Goal: Task Accomplishment & Management: Use online tool/utility

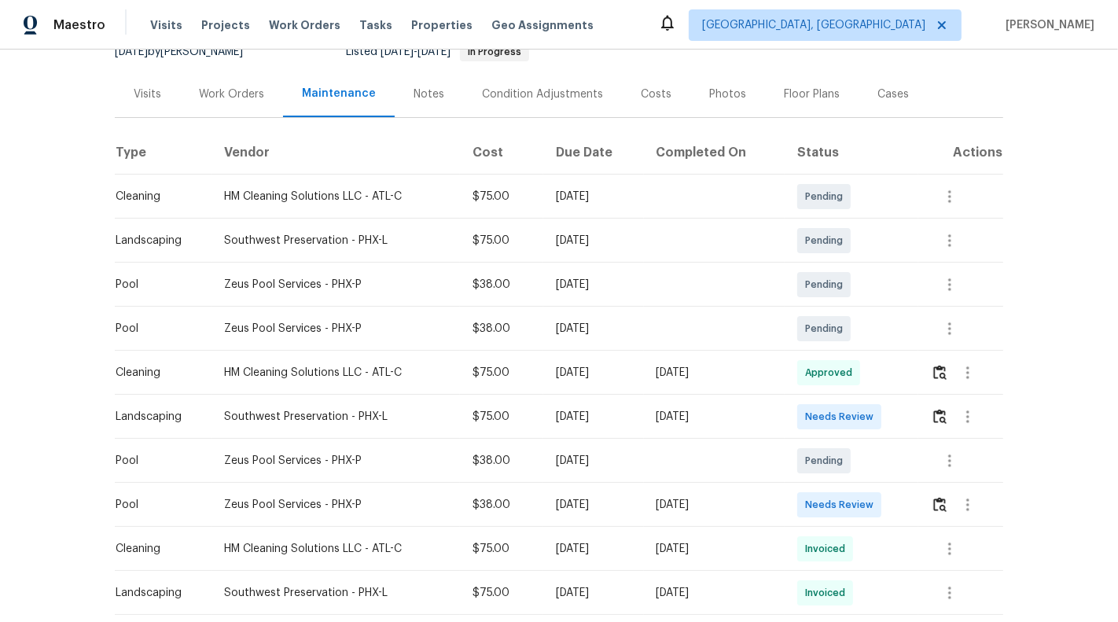
scroll to position [168, 0]
click at [944, 365] on img "button" at bounding box center [939, 371] width 13 height 15
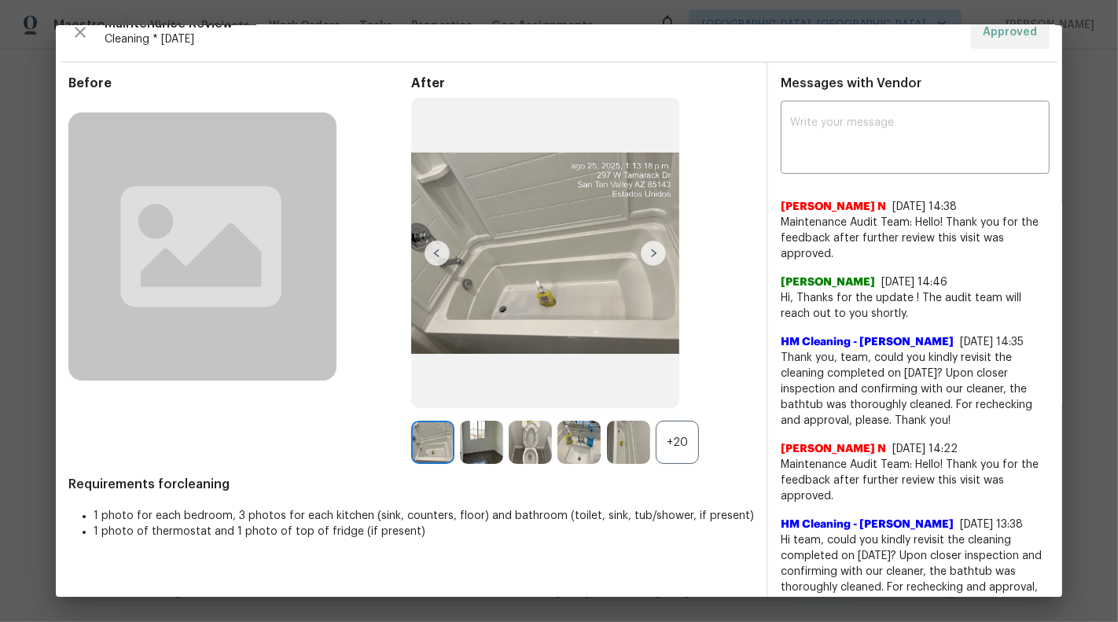
scroll to position [10, 0]
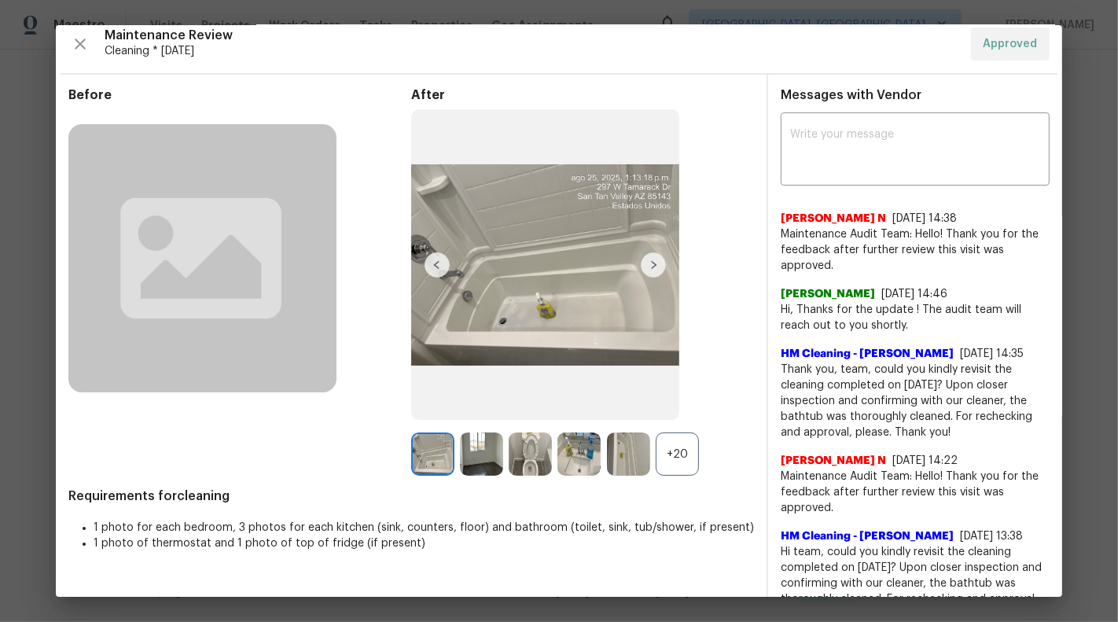
click at [657, 262] on img at bounding box center [653, 264] width 25 height 25
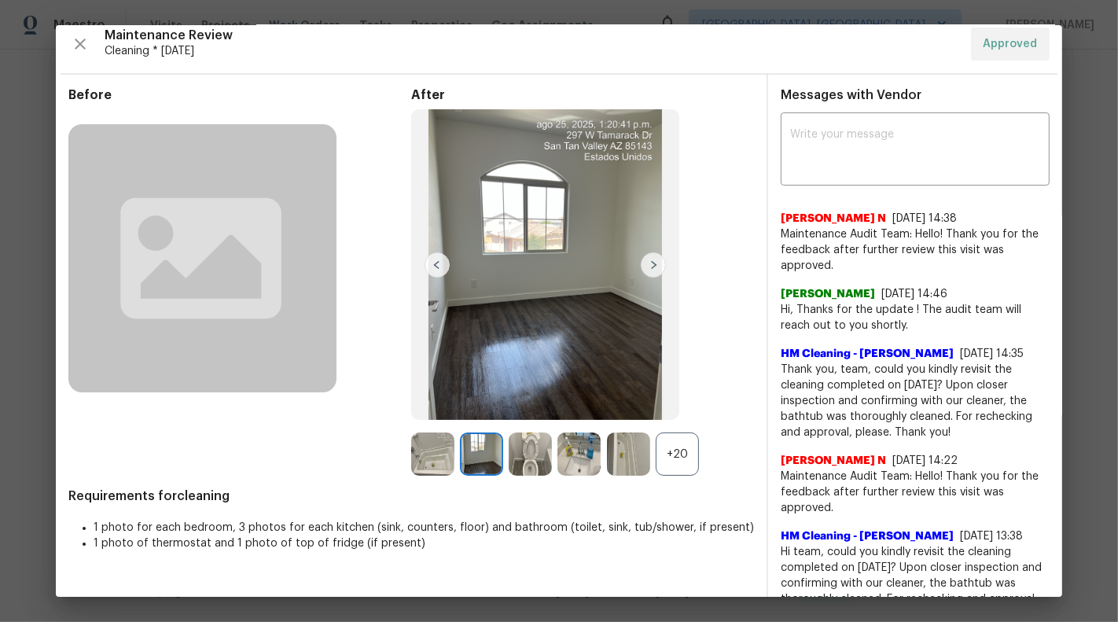
click at [655, 263] on img at bounding box center [653, 264] width 25 height 25
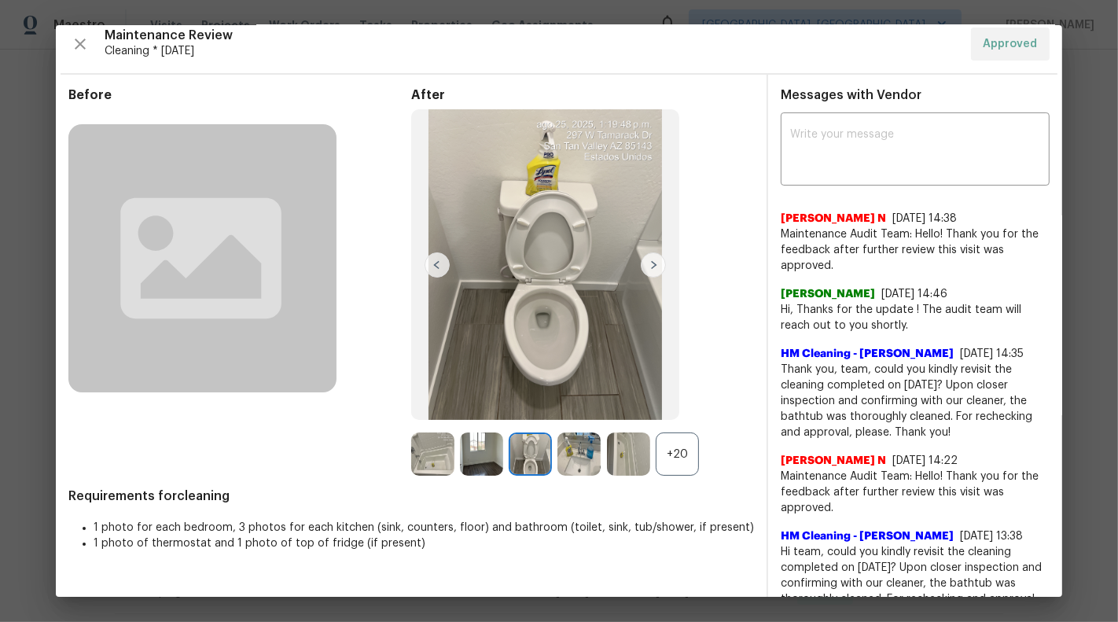
click at [655, 262] on img at bounding box center [653, 264] width 25 height 25
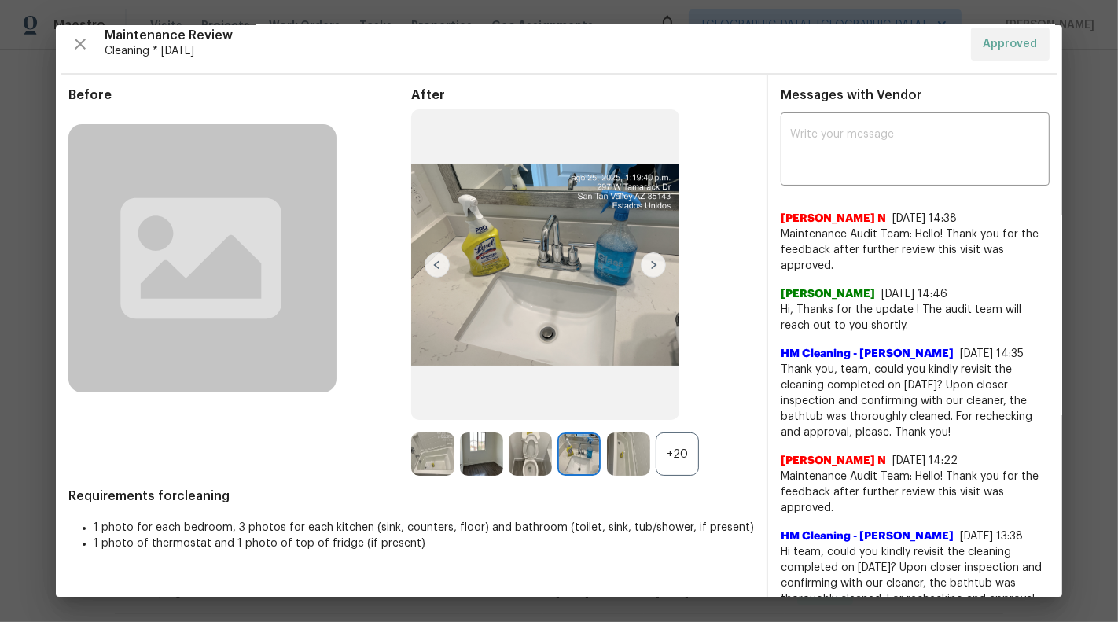
click at [655, 262] on img at bounding box center [653, 264] width 25 height 25
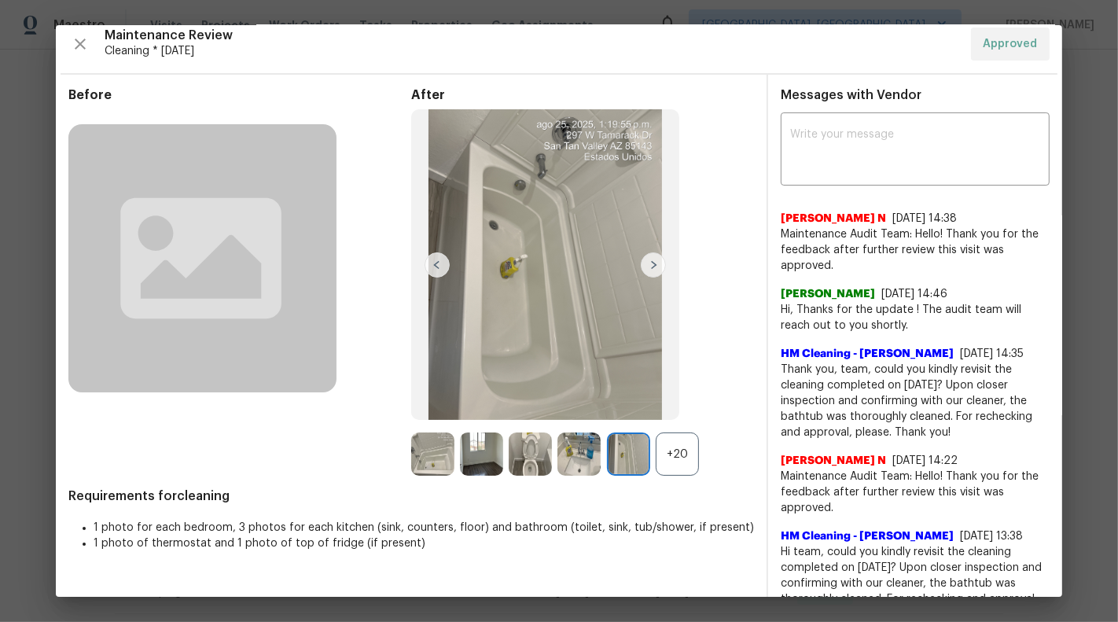
click at [655, 262] on img at bounding box center [653, 264] width 25 height 25
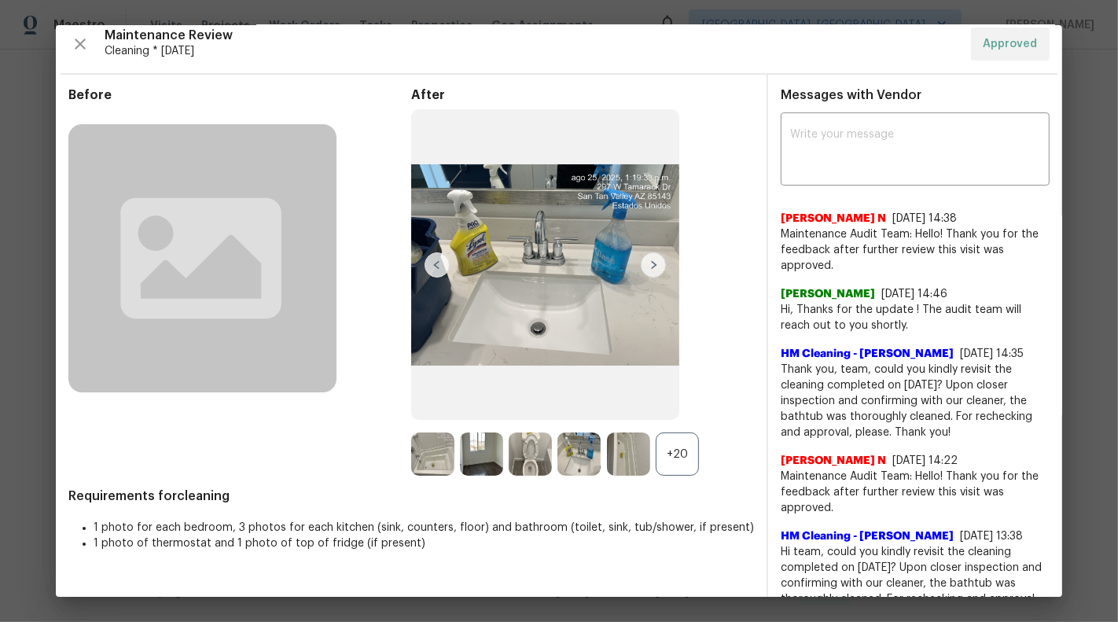
click at [655, 262] on img at bounding box center [653, 264] width 25 height 25
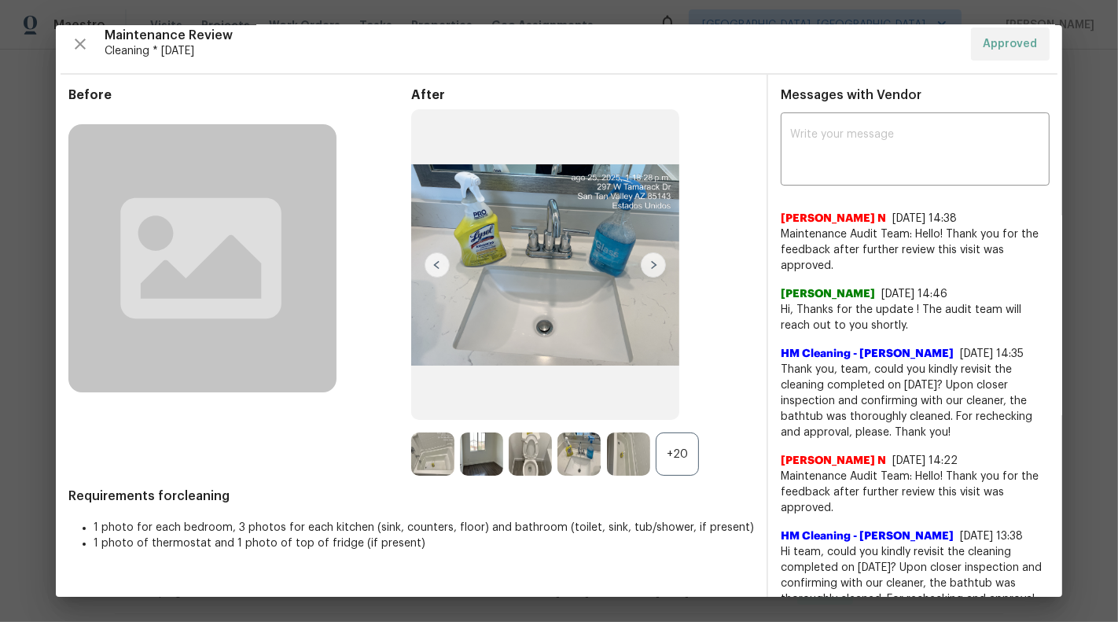
click at [655, 262] on img at bounding box center [653, 264] width 25 height 25
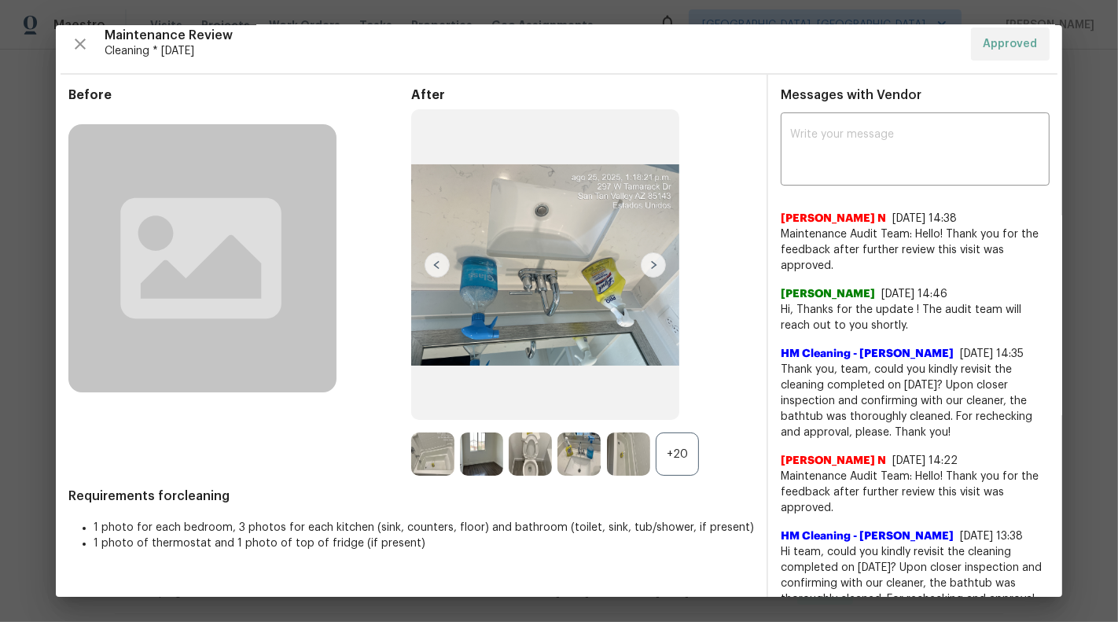
click at [655, 262] on img at bounding box center [653, 264] width 25 height 25
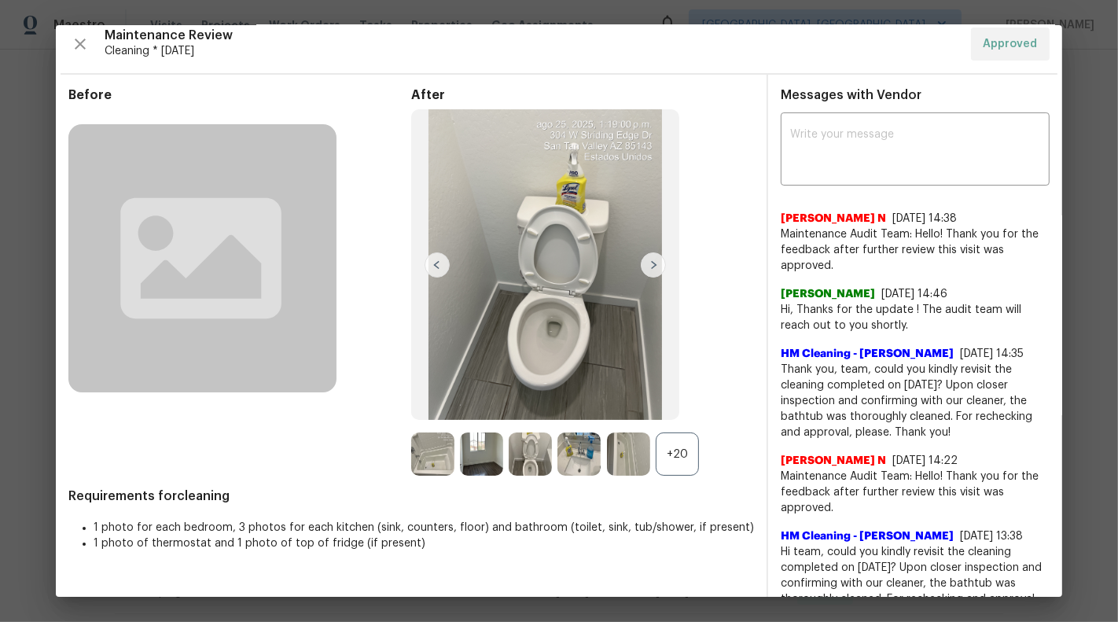
click at [655, 262] on img at bounding box center [653, 264] width 25 height 25
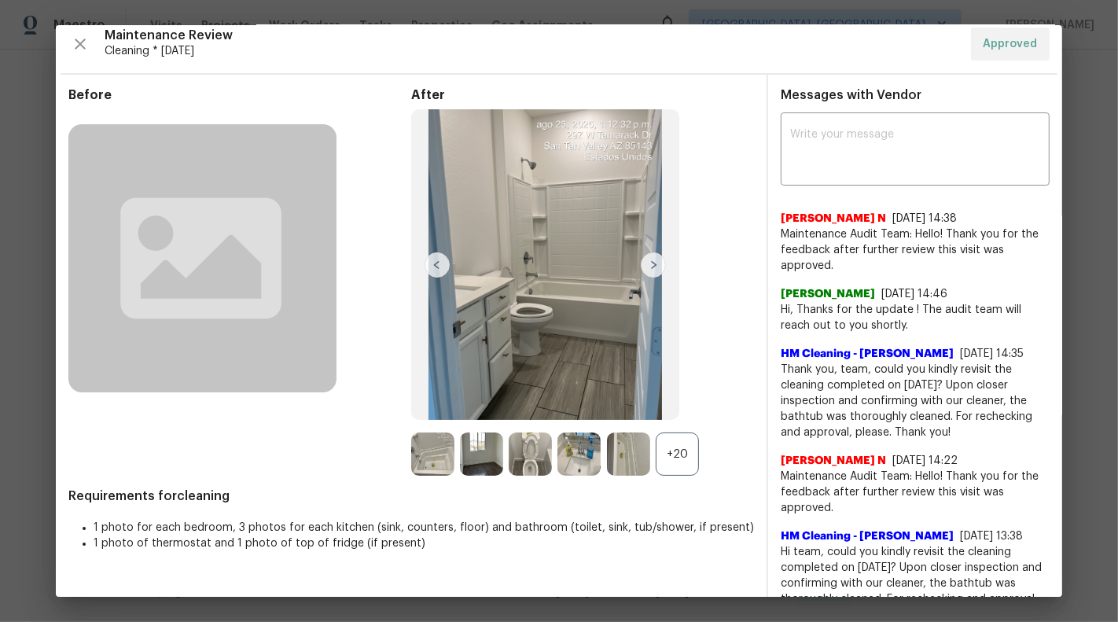
click at [655, 262] on img at bounding box center [653, 264] width 25 height 25
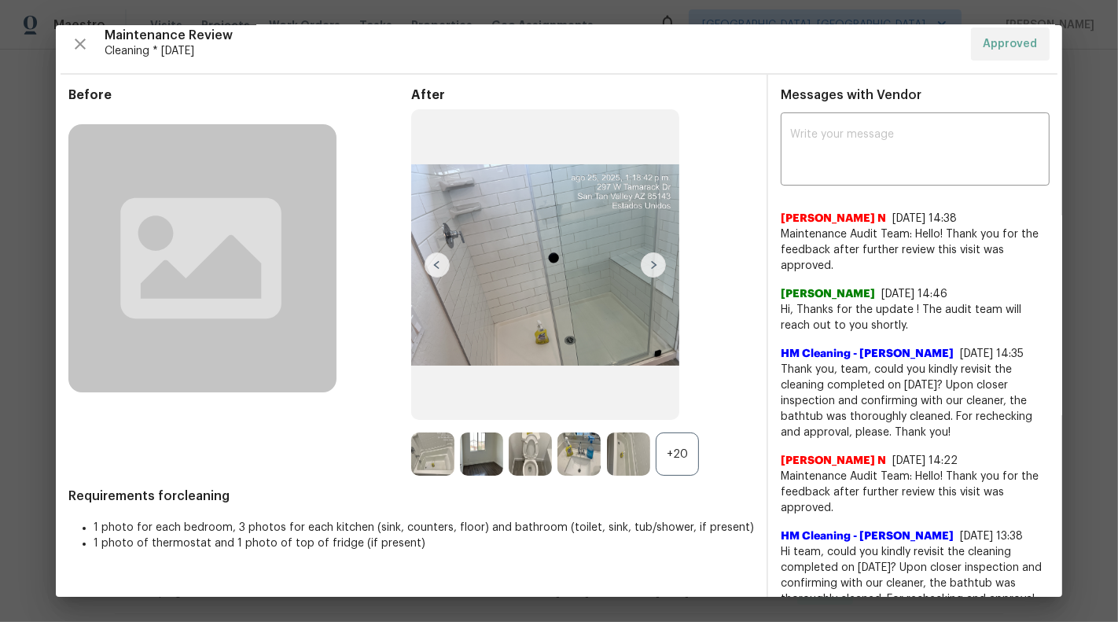
click at [655, 262] on img at bounding box center [653, 264] width 25 height 25
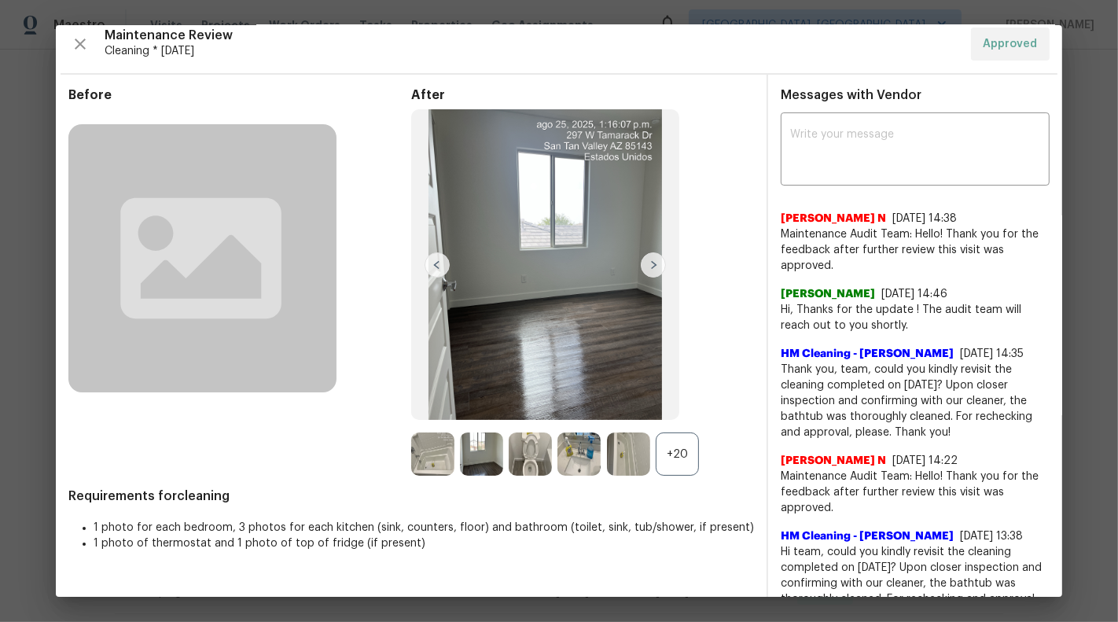
click at [655, 262] on img at bounding box center [653, 264] width 25 height 25
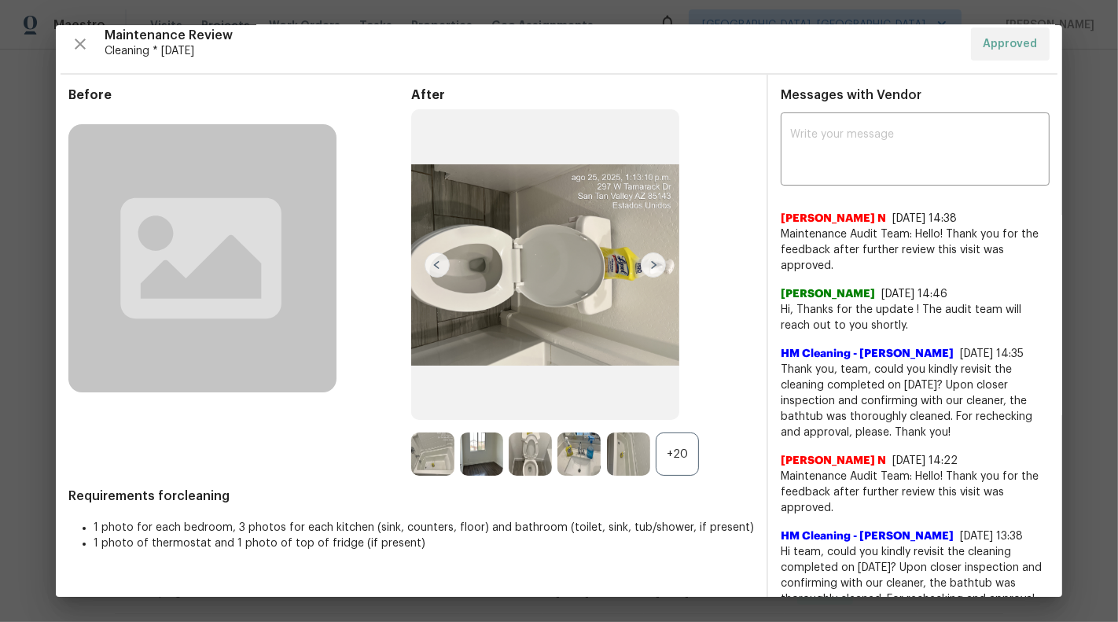
click at [655, 262] on img at bounding box center [653, 264] width 25 height 25
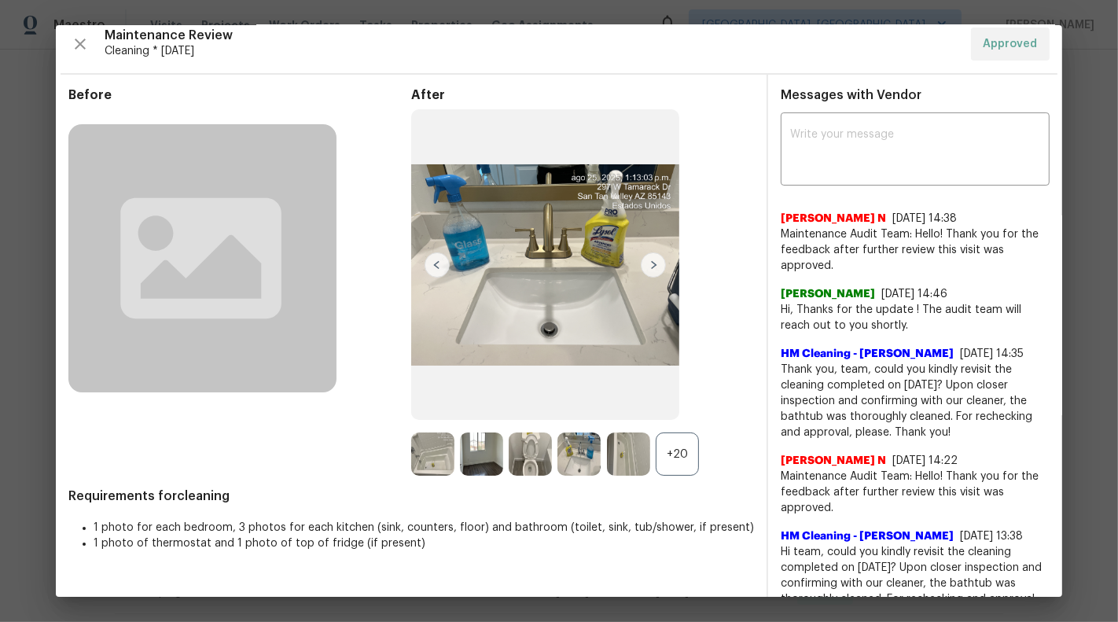
click at [655, 262] on img at bounding box center [653, 264] width 25 height 25
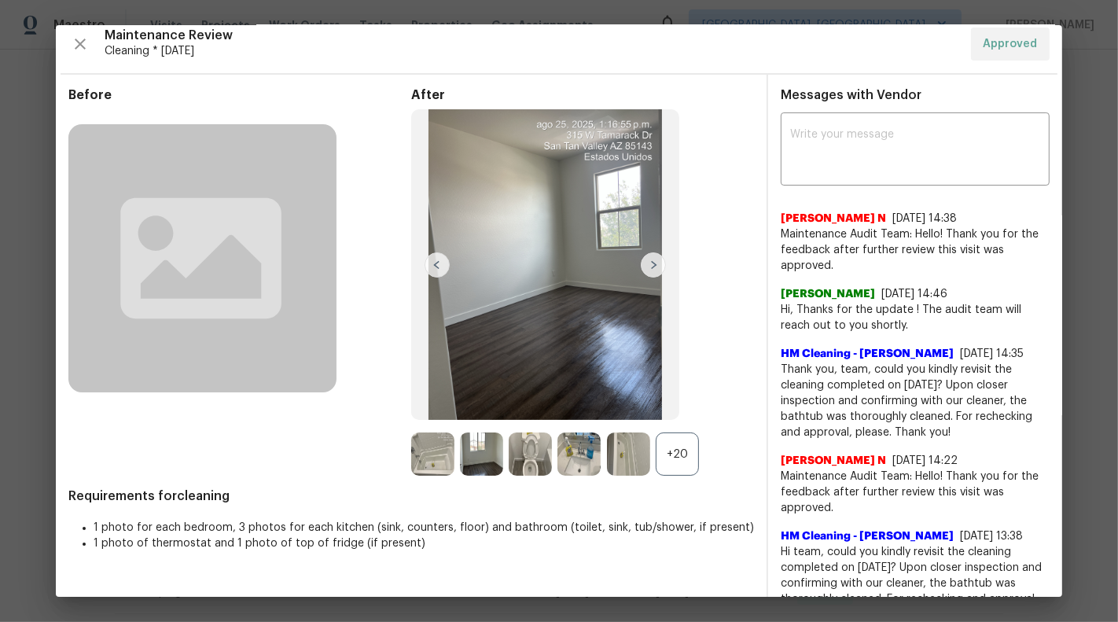
click at [655, 262] on img at bounding box center [653, 264] width 25 height 25
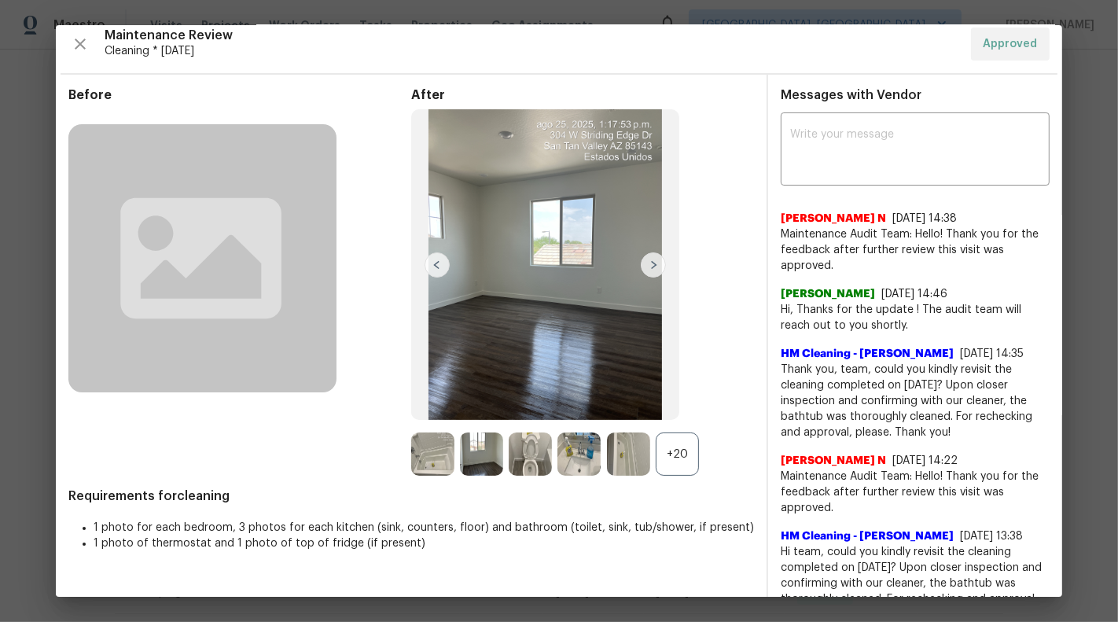
click at [655, 262] on img at bounding box center [653, 264] width 25 height 25
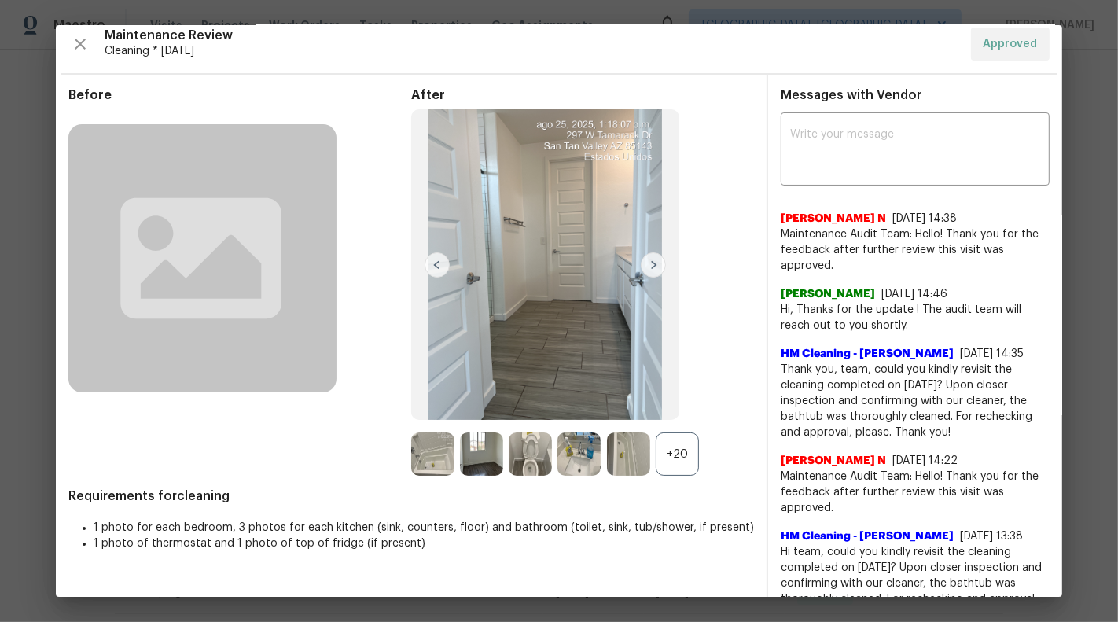
click at [655, 262] on img at bounding box center [653, 264] width 25 height 25
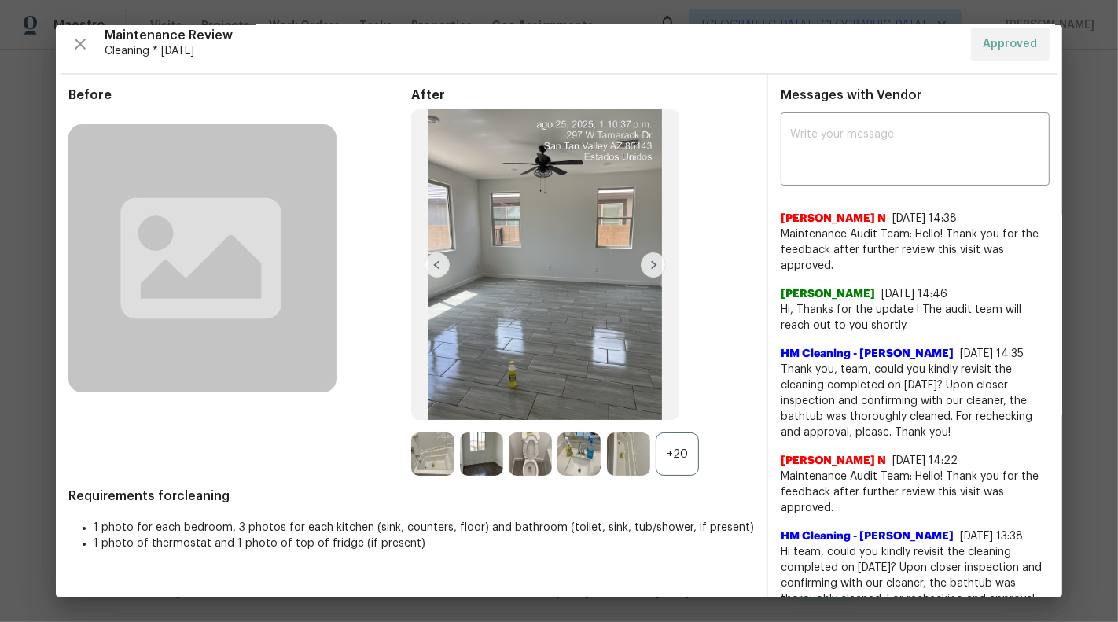
click at [655, 262] on img at bounding box center [653, 264] width 25 height 25
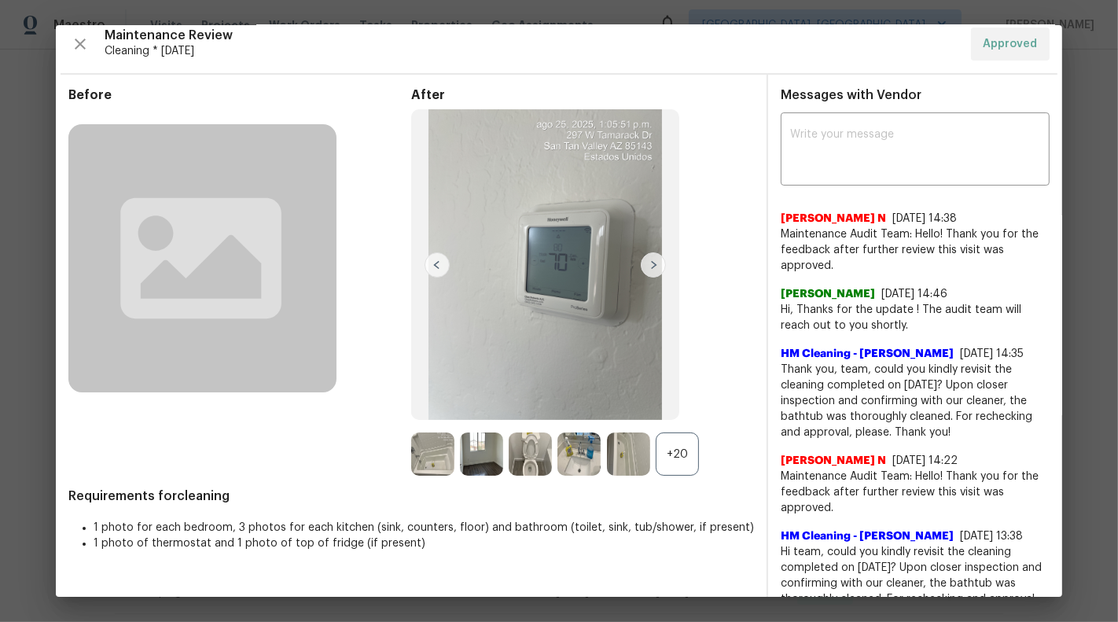
click at [655, 262] on img at bounding box center [653, 264] width 25 height 25
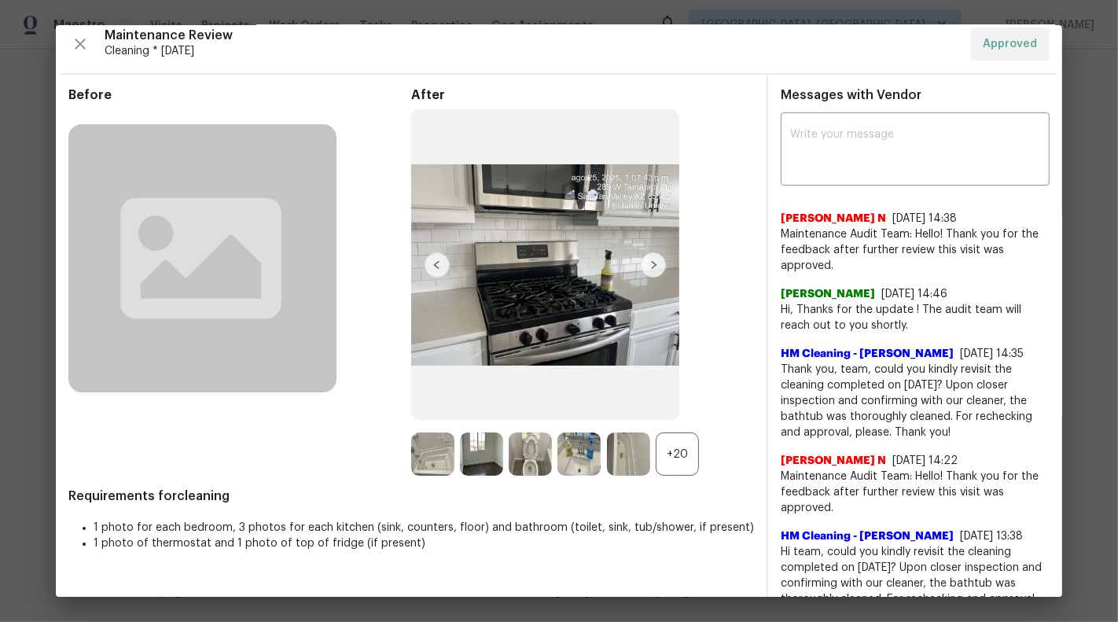
click at [655, 262] on img at bounding box center [653, 264] width 25 height 25
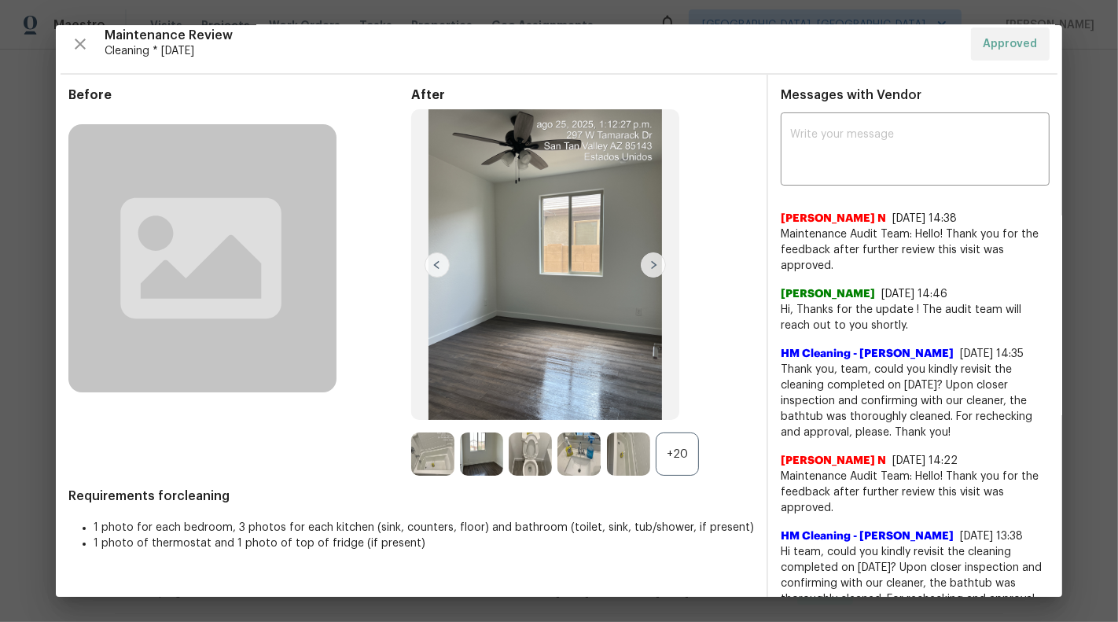
click at [655, 261] on img at bounding box center [653, 264] width 25 height 25
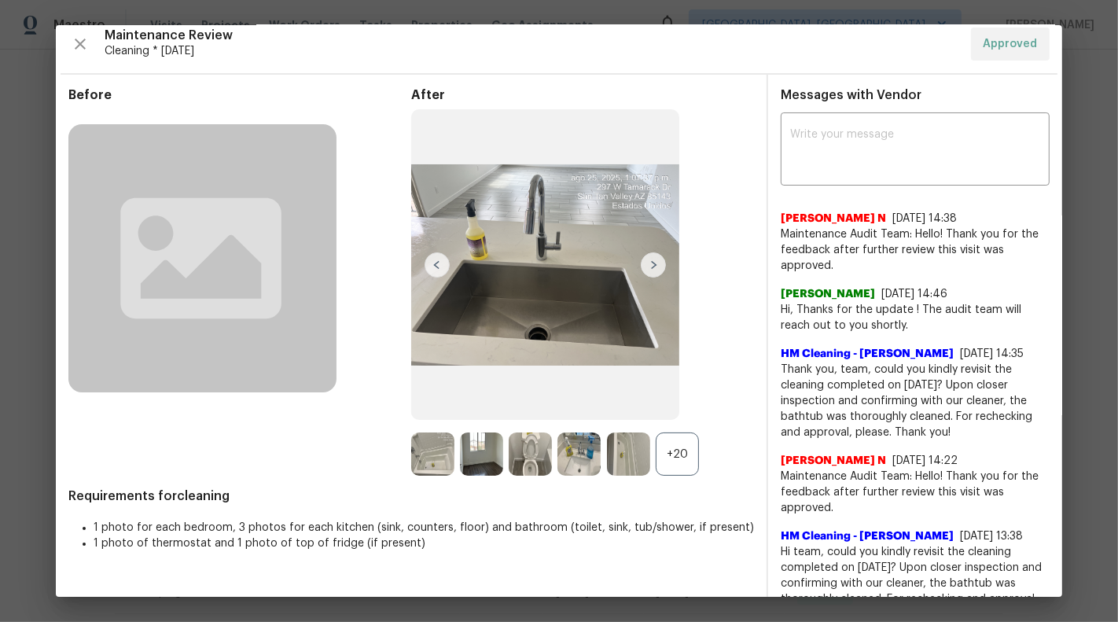
click at [655, 261] on img at bounding box center [653, 264] width 25 height 25
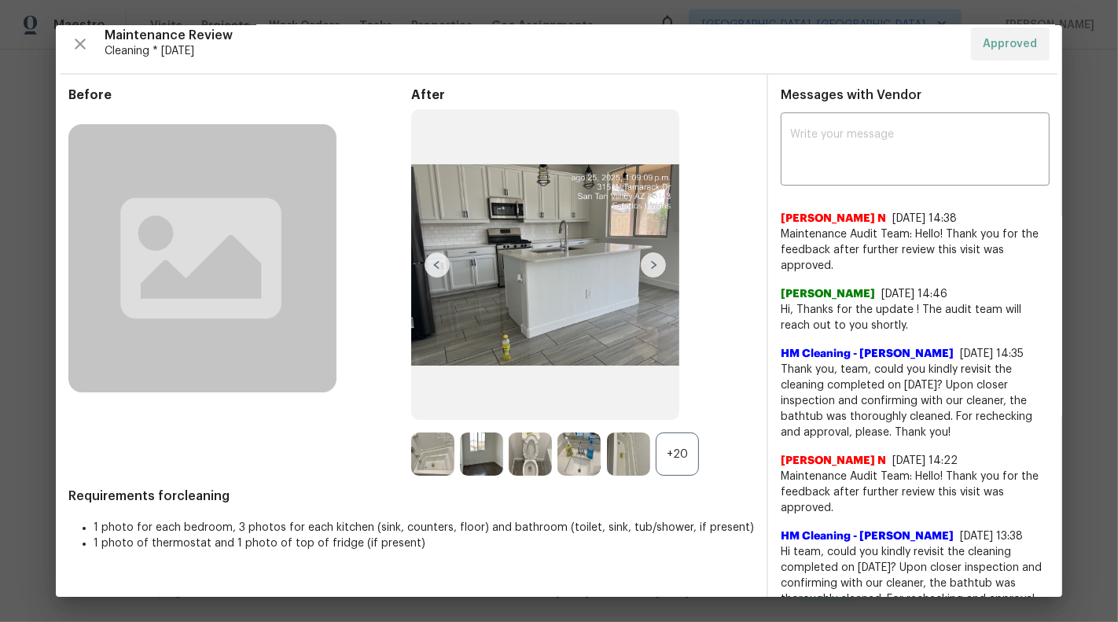
click at [655, 261] on img at bounding box center [653, 264] width 25 height 25
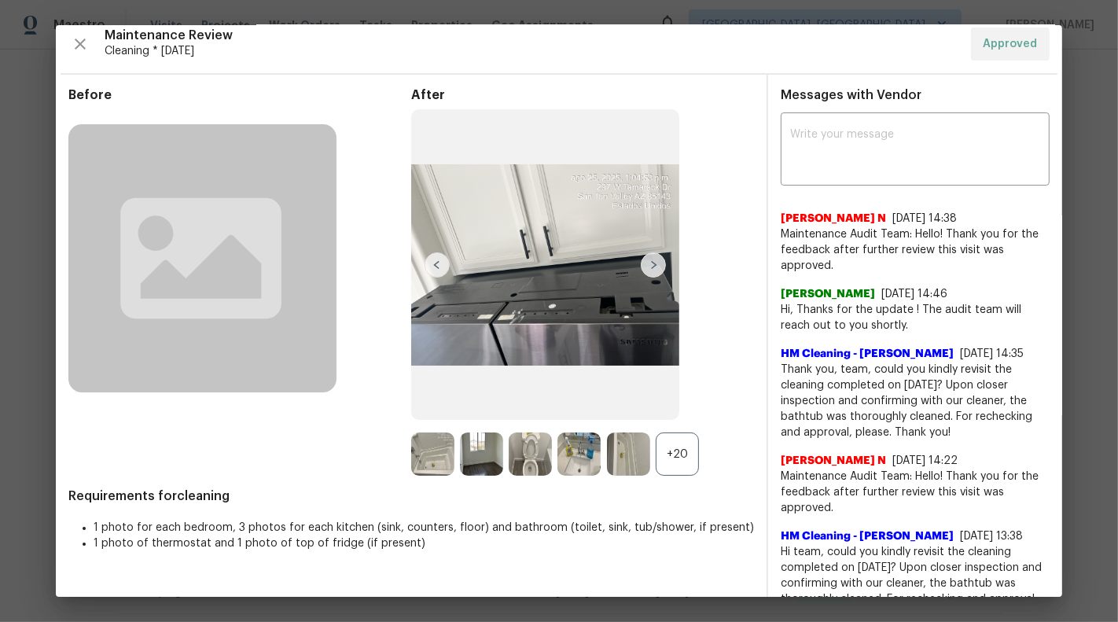
click at [655, 261] on img at bounding box center [653, 264] width 25 height 25
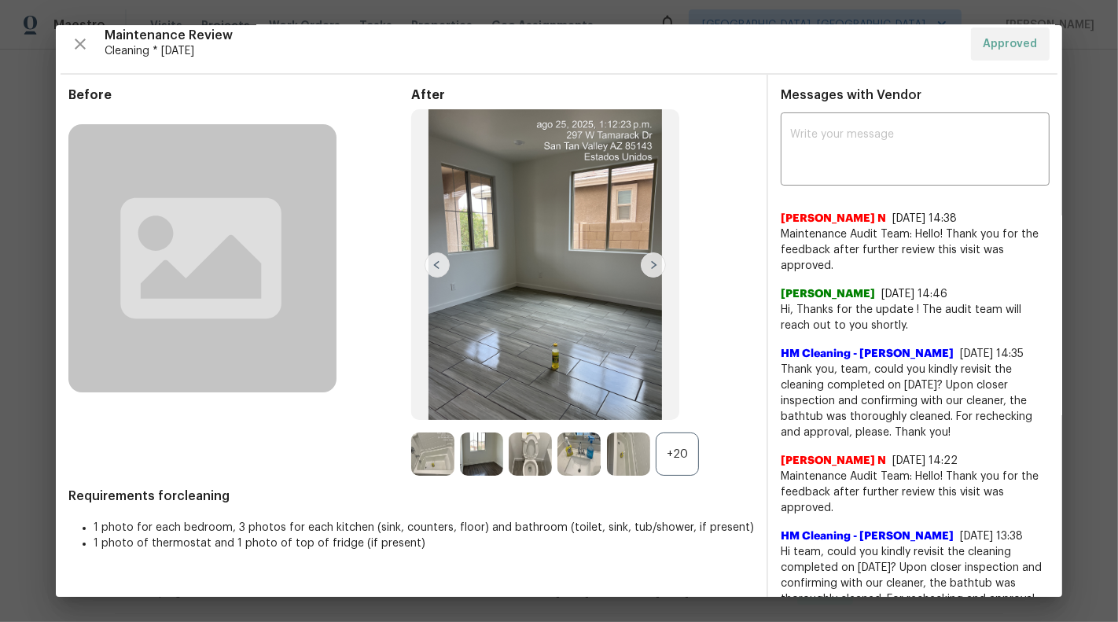
click at [655, 261] on img at bounding box center [653, 264] width 25 height 25
click at [757, 184] on div "Before After +20 Requirements for cleaning 1 photo for each bedroom, 3 photos f…" at bounding box center [559, 602] width 1006 height 1054
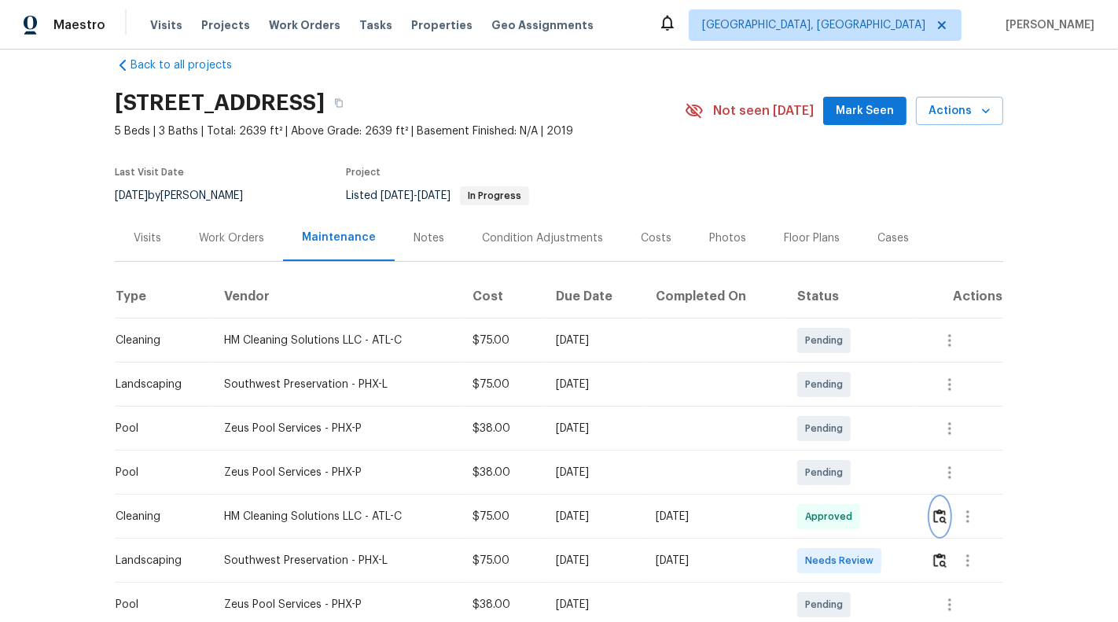
scroll to position [18, 0]
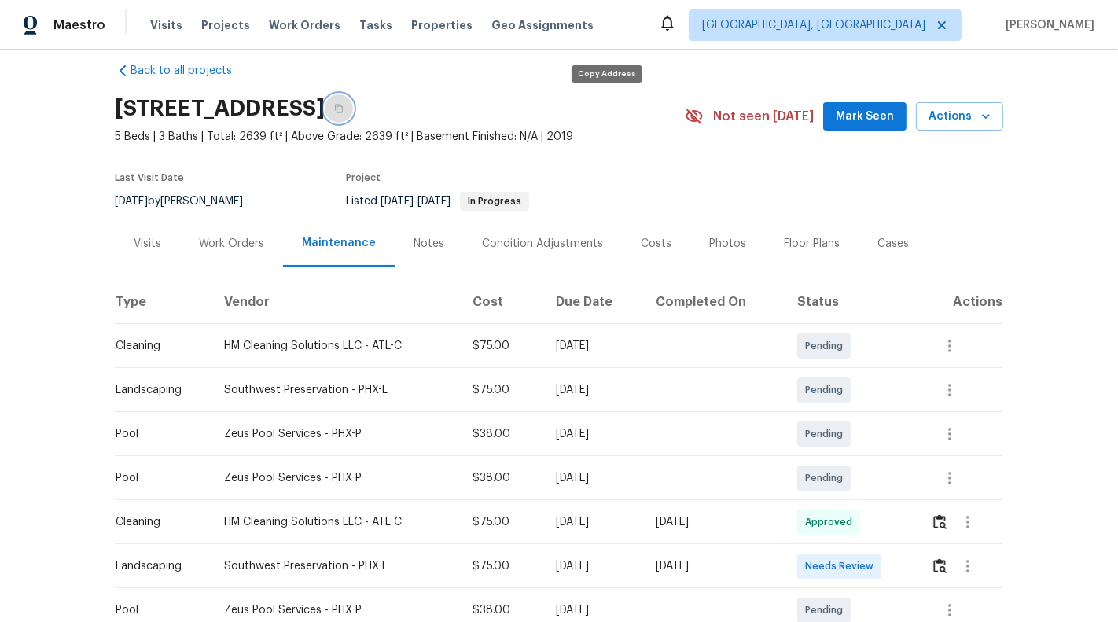
click at [343, 105] on icon "button" at bounding box center [339, 109] width 8 height 9
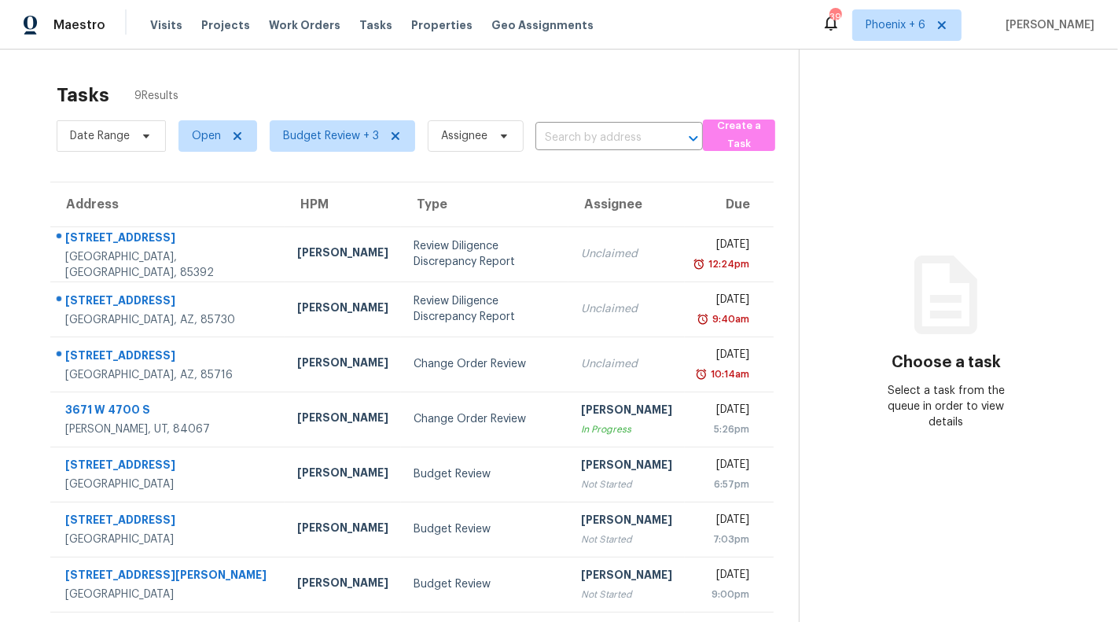
click at [163, 33] on div "Visits Projects Work Orders Tasks Properties Geo Assignments" at bounding box center [381, 24] width 462 height 31
click at [161, 29] on span "Visits" at bounding box center [166, 25] width 32 height 16
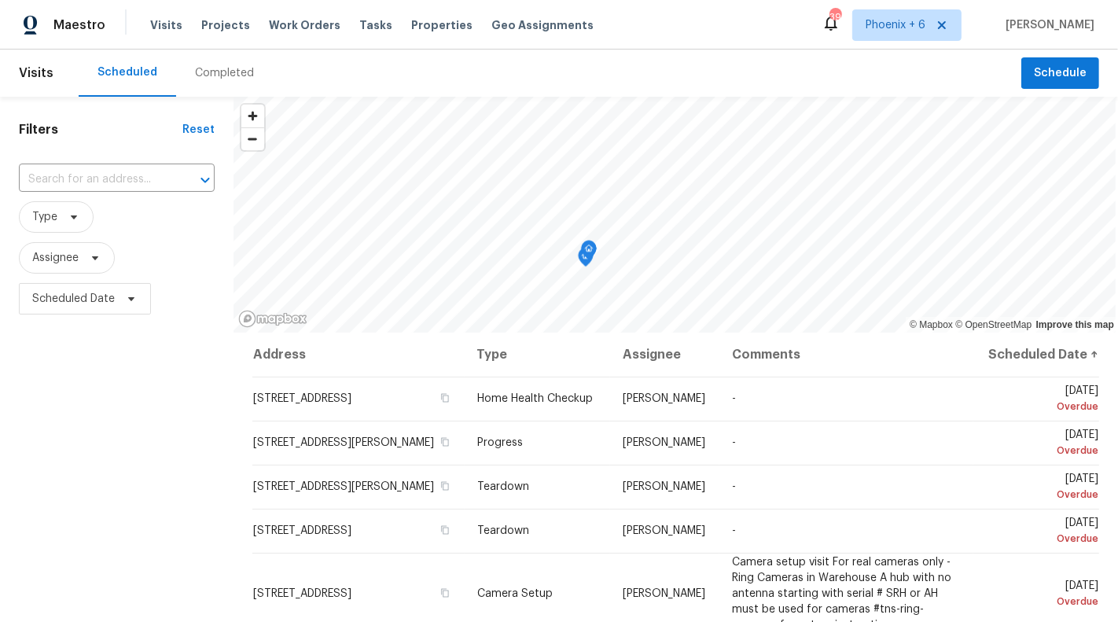
click at [211, 68] on div "Completed" at bounding box center [224, 73] width 59 height 16
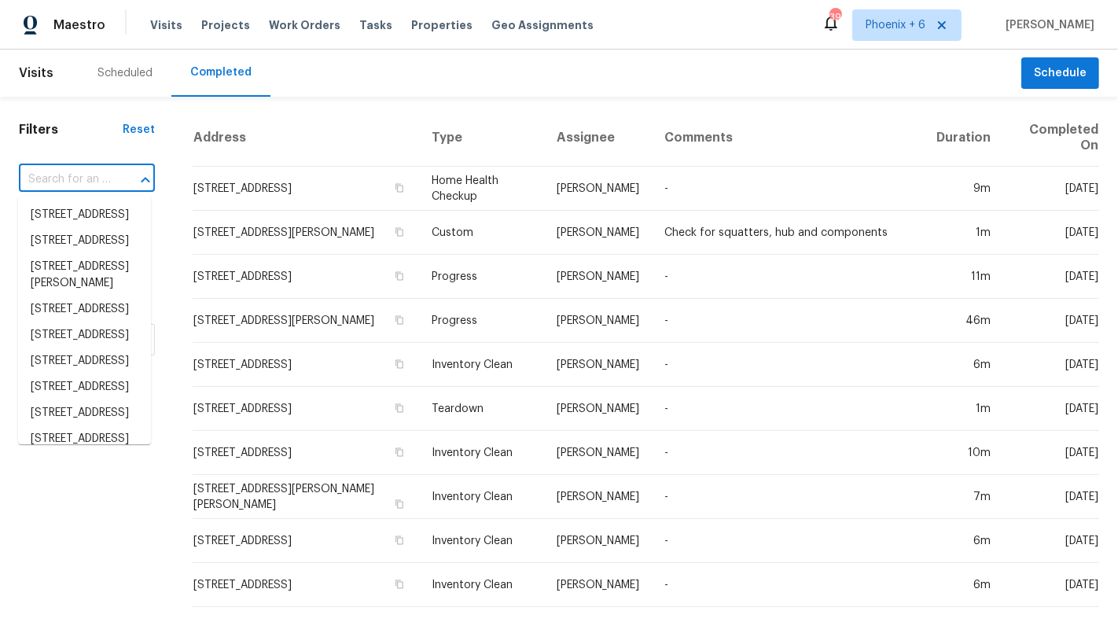
click at [96, 170] on input "text" at bounding box center [65, 179] width 92 height 24
paste input "[STREET_ADDRESS]"
type input "[STREET_ADDRESS]"
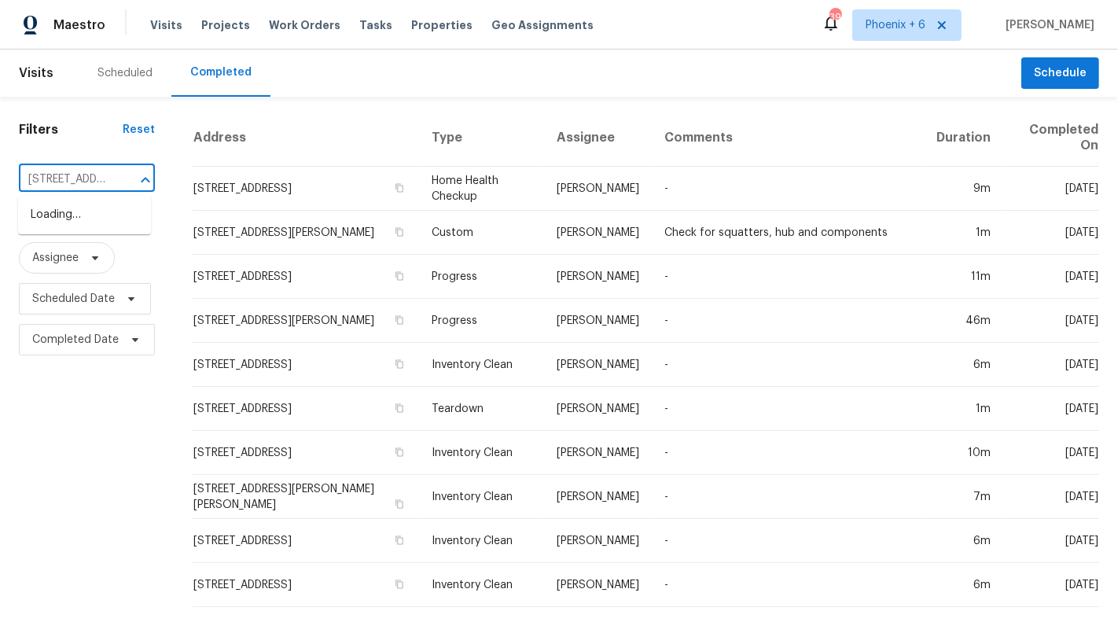
scroll to position [0, 151]
click at [89, 208] on li "[STREET_ADDRESS]" at bounding box center [84, 215] width 133 height 26
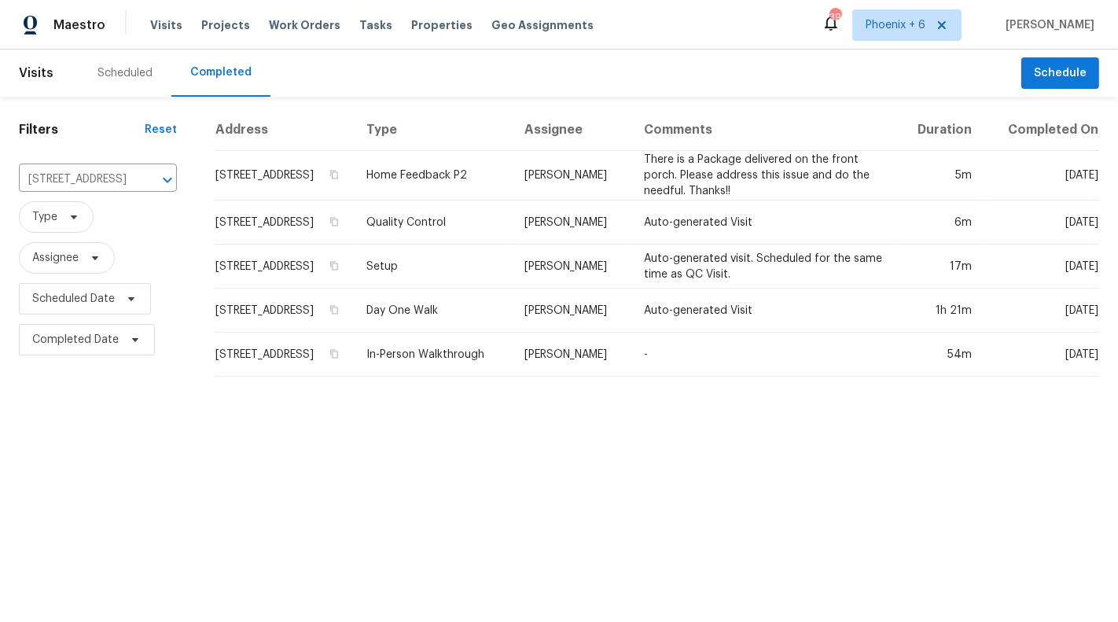
click at [128, 63] on div "Scheduled" at bounding box center [125, 73] width 93 height 47
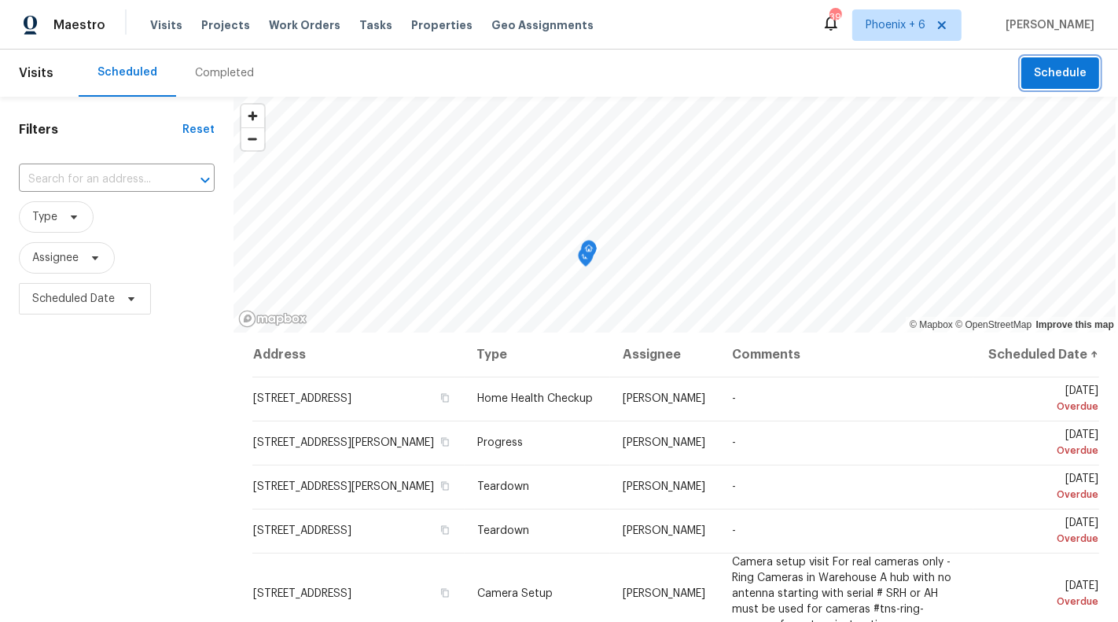
click at [1043, 79] on span "Schedule" at bounding box center [1060, 74] width 53 height 20
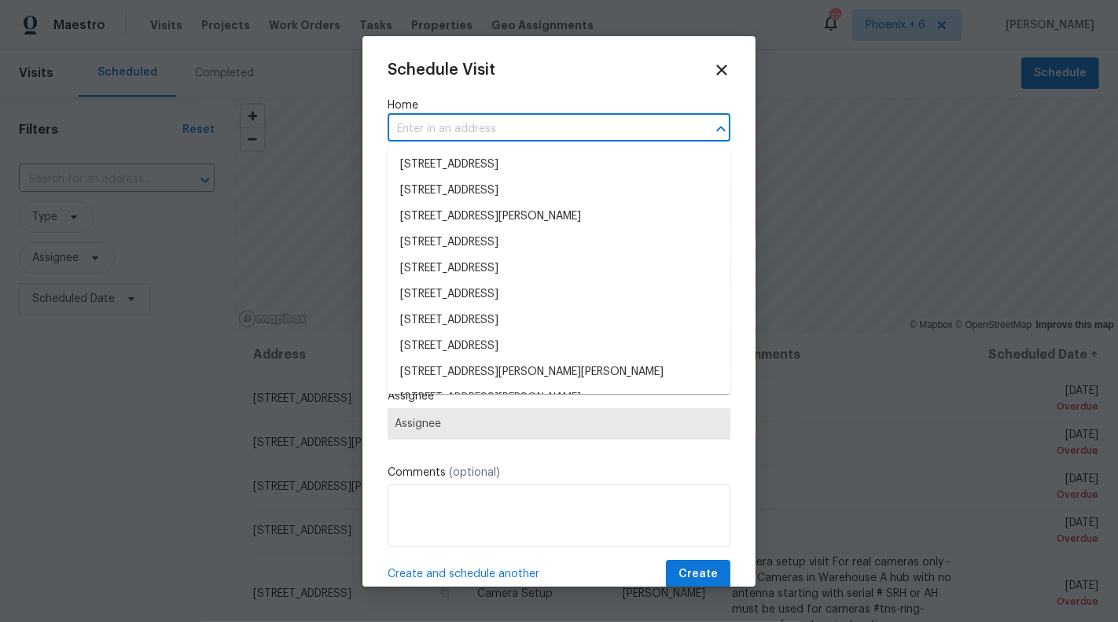
click at [560, 127] on input "text" at bounding box center [536, 129] width 299 height 24
paste input "[STREET_ADDRESS]"
type input "[STREET_ADDRESS]"
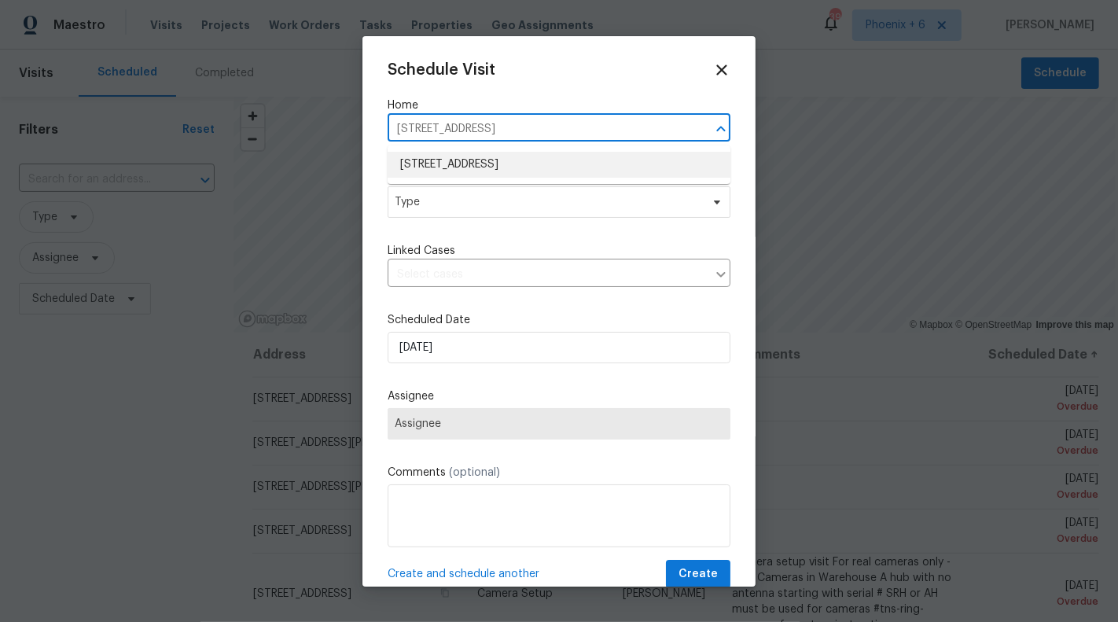
click at [560, 160] on li "[STREET_ADDRESS]" at bounding box center [558, 165] width 343 height 26
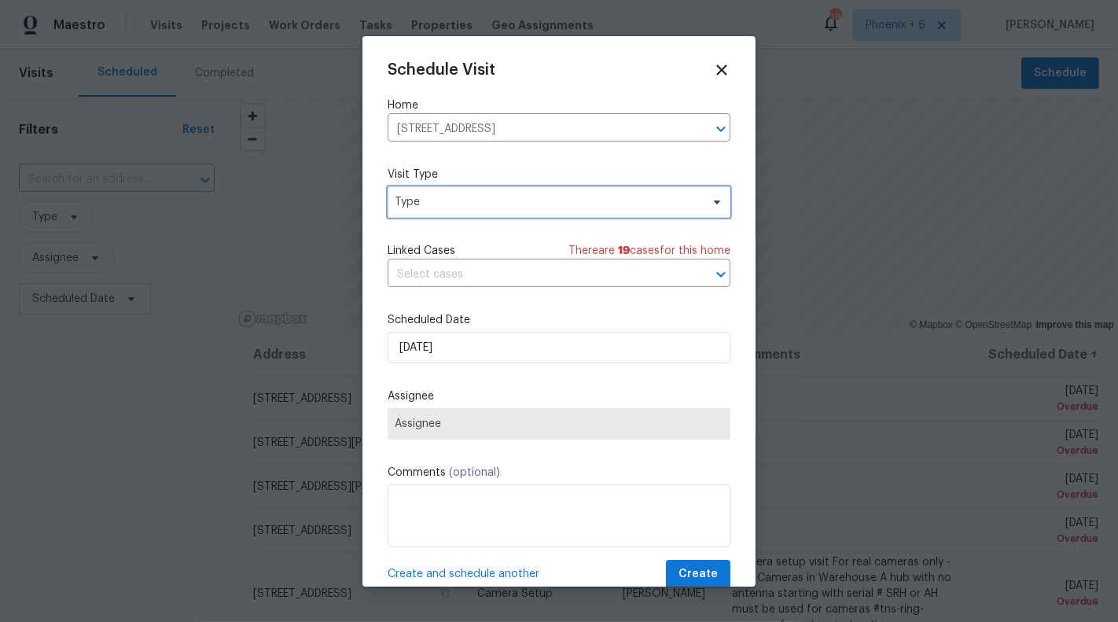
click at [534, 205] on span "Type" at bounding box center [548, 202] width 306 height 16
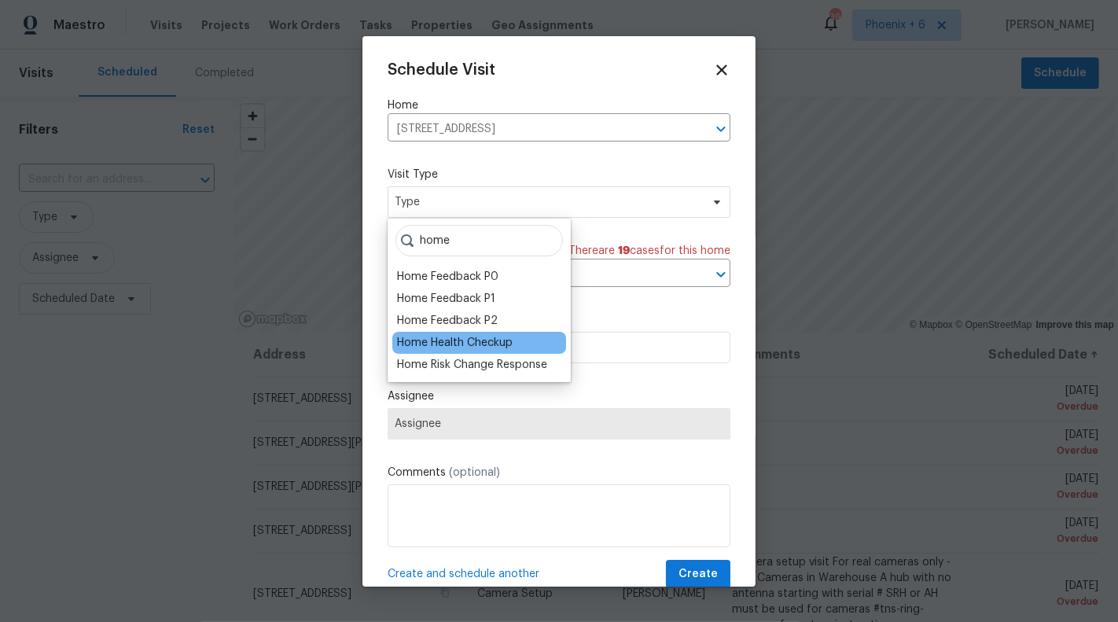
type input "home"
click at [495, 343] on div "Home Health Checkup" at bounding box center [455, 343] width 116 height 16
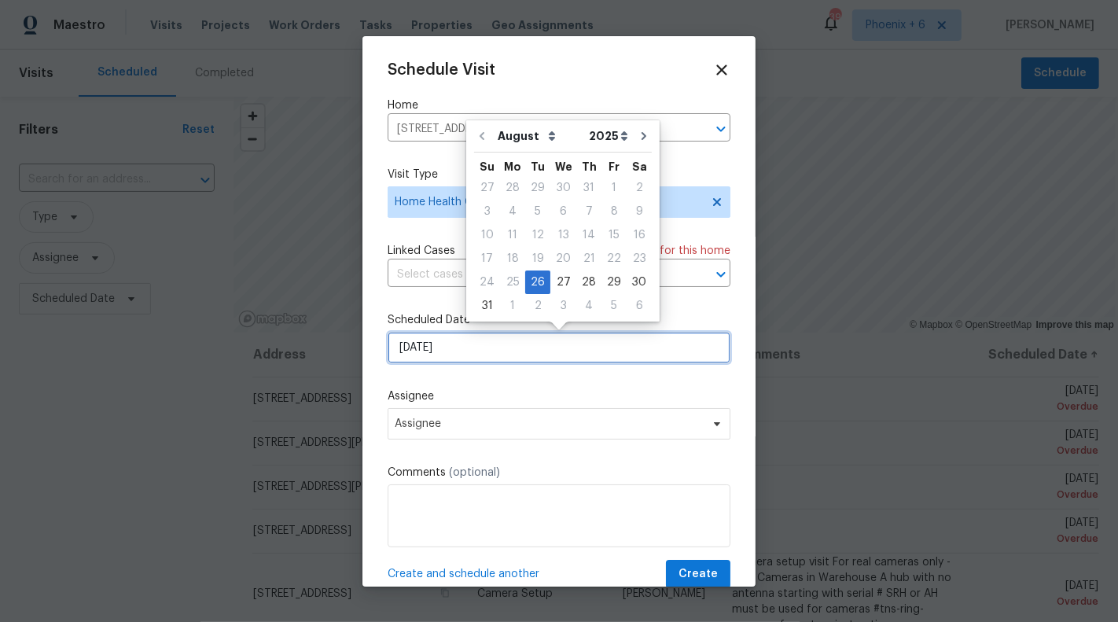
click at [495, 341] on input "8/26/2025" at bounding box center [558, 347] width 343 height 31
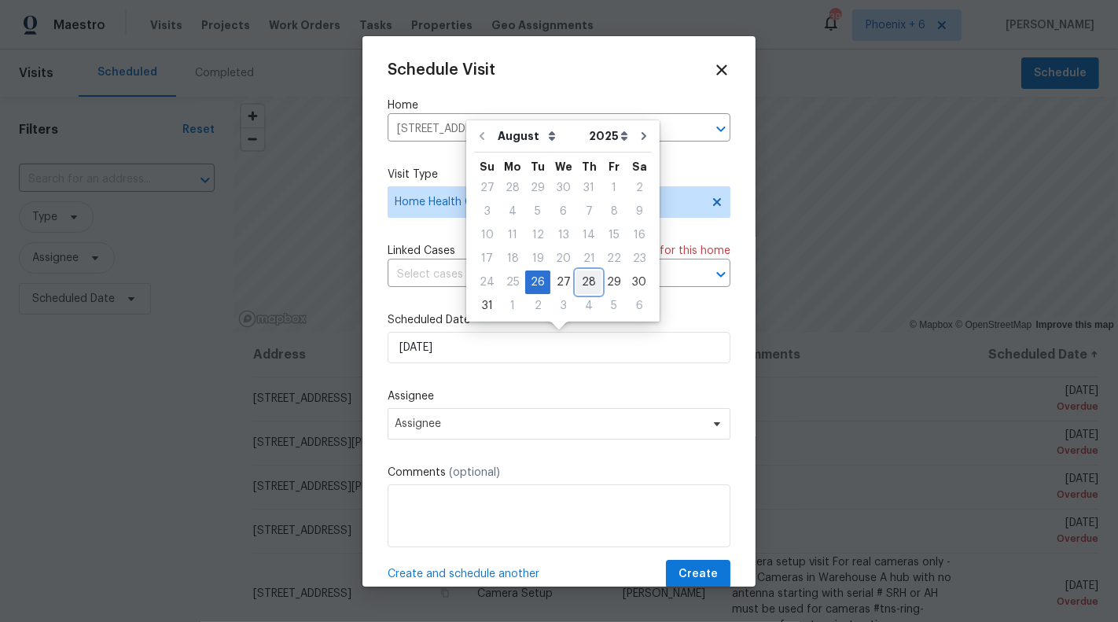
click at [586, 282] on div "28" at bounding box center [588, 282] width 25 height 22
type input "8/28/2025"
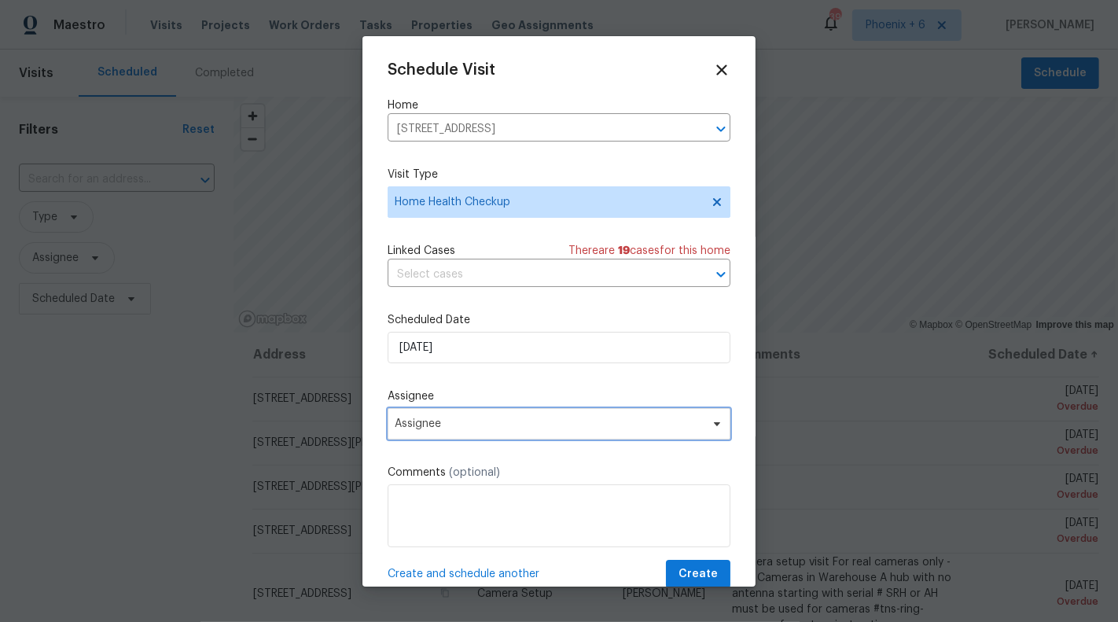
click at [512, 430] on span "Assignee" at bounding box center [549, 423] width 308 height 13
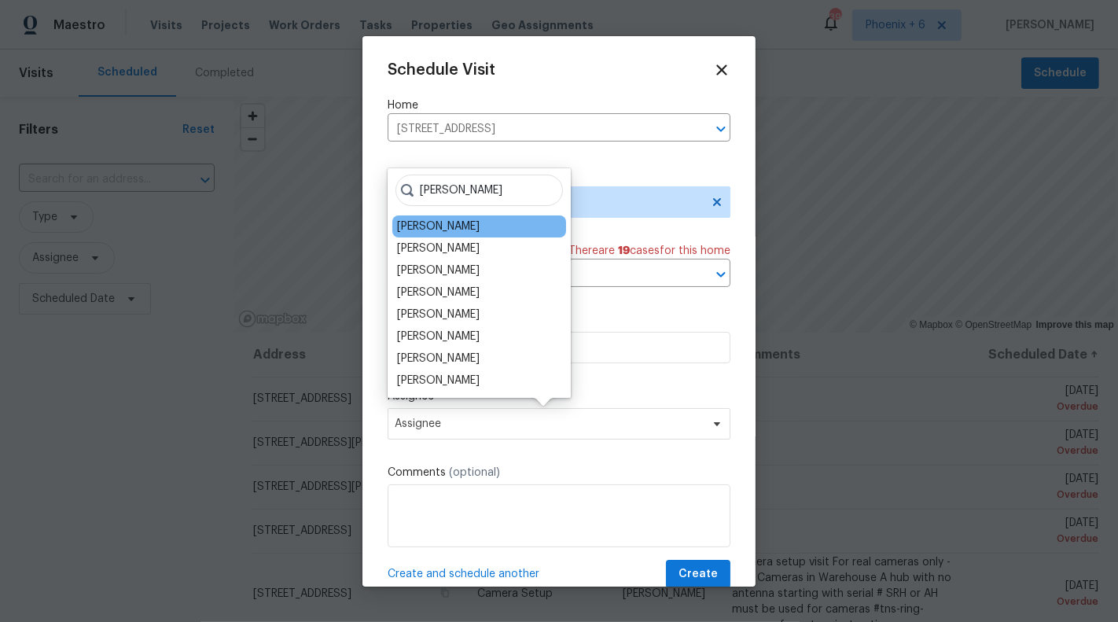
type input "scot"
click at [502, 231] on div "[PERSON_NAME]" at bounding box center [479, 226] width 174 height 22
click at [472, 227] on div "[PERSON_NAME]" at bounding box center [479, 226] width 174 height 22
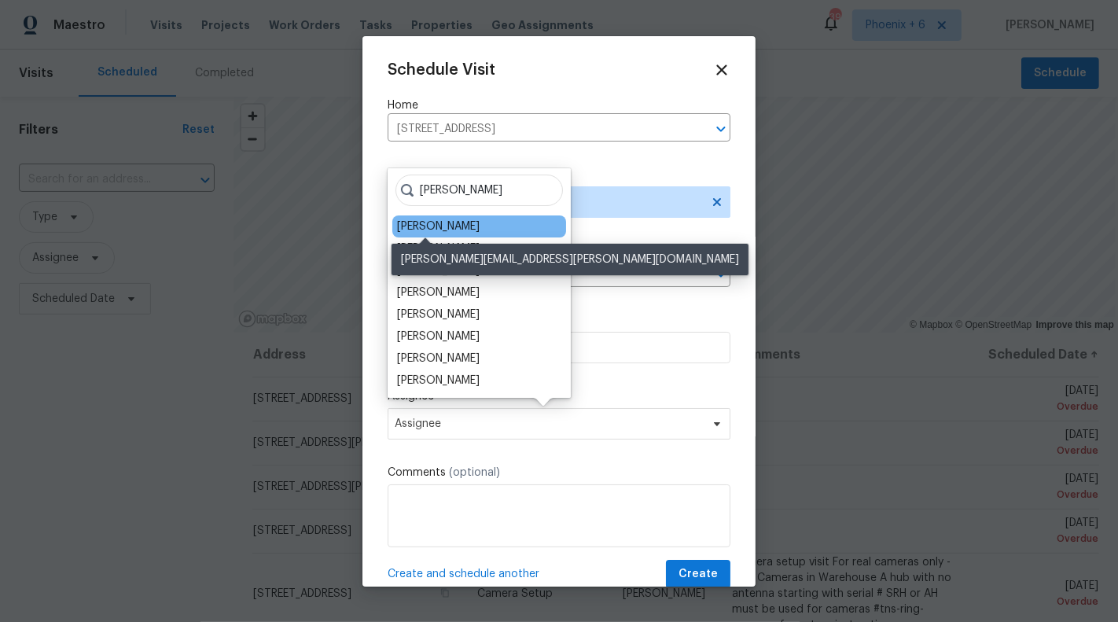
click at [431, 233] on div "[PERSON_NAME]" at bounding box center [438, 227] width 83 height 16
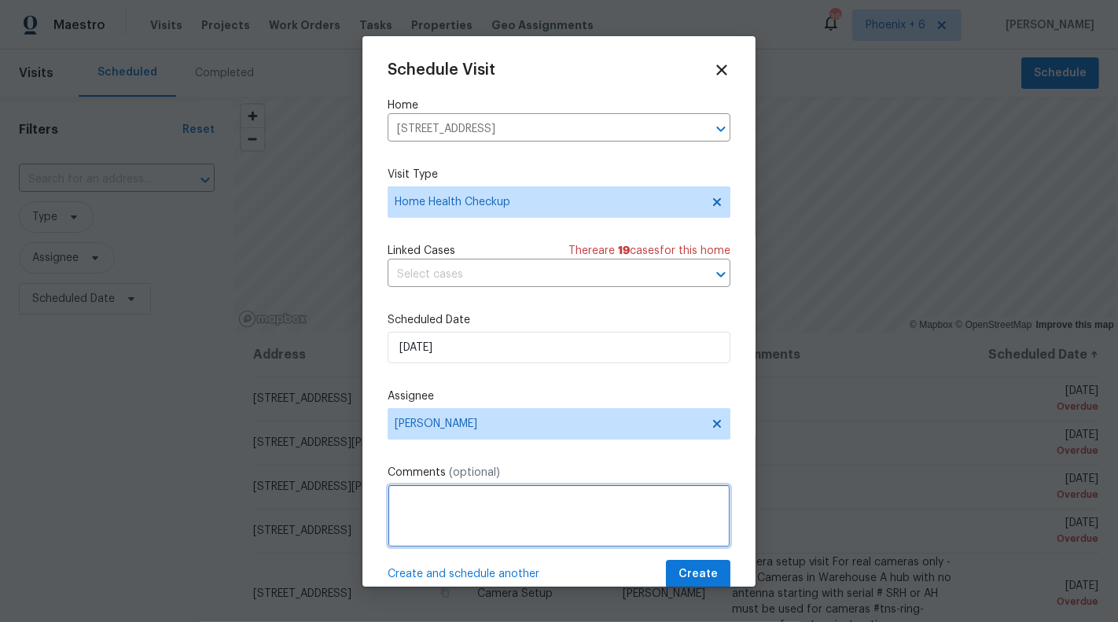
click at [439, 512] on textarea at bounding box center [558, 515] width 343 height 63
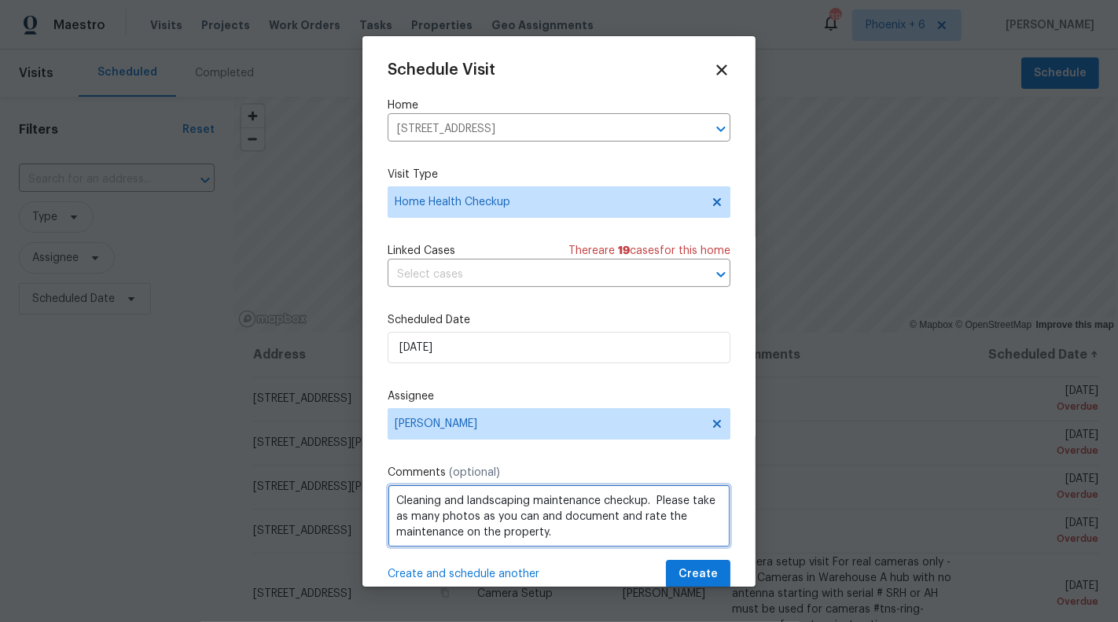
click at [570, 534] on textarea "Cleaning and landscaping maintenance checkup. Please take as many photos as you…" at bounding box center [558, 515] width 343 height 63
click at [395, 545] on textarea "Cleaning and landscaping maintenance checkup. Please take as many photos as you…" at bounding box center [558, 515] width 343 height 63
click at [491, 540] on textarea "Cleaning and landscaping maintenance checkup. Please take as many photos as you…" at bounding box center [558, 515] width 343 height 63
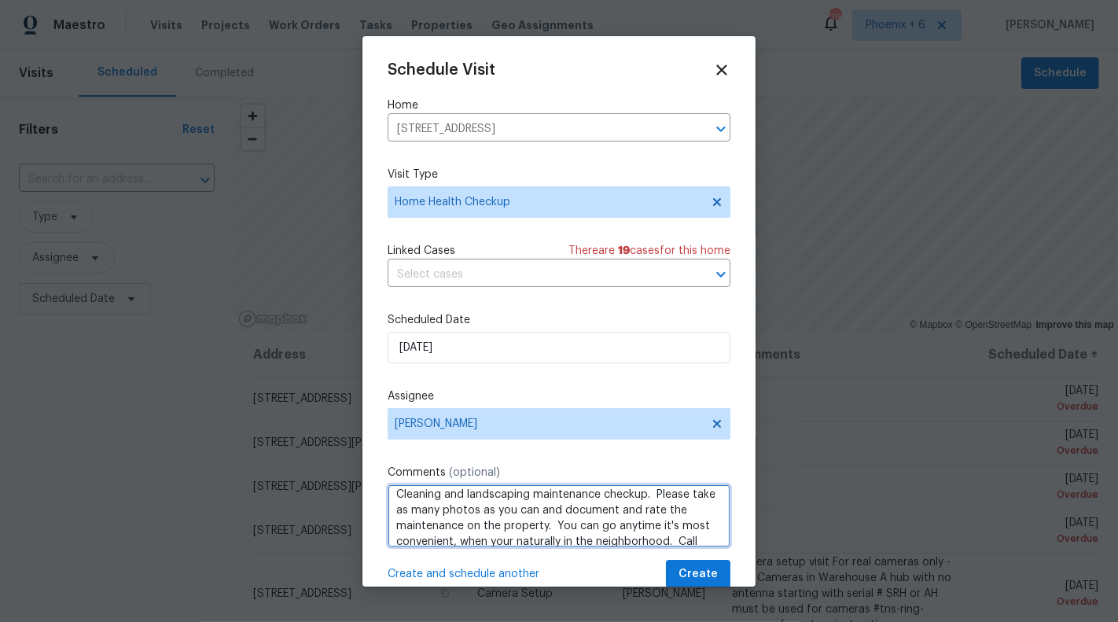
scroll to position [22, 0]
type textarea "Cleaning and landscaping maintenance checkup. Please take as many photos as you…"
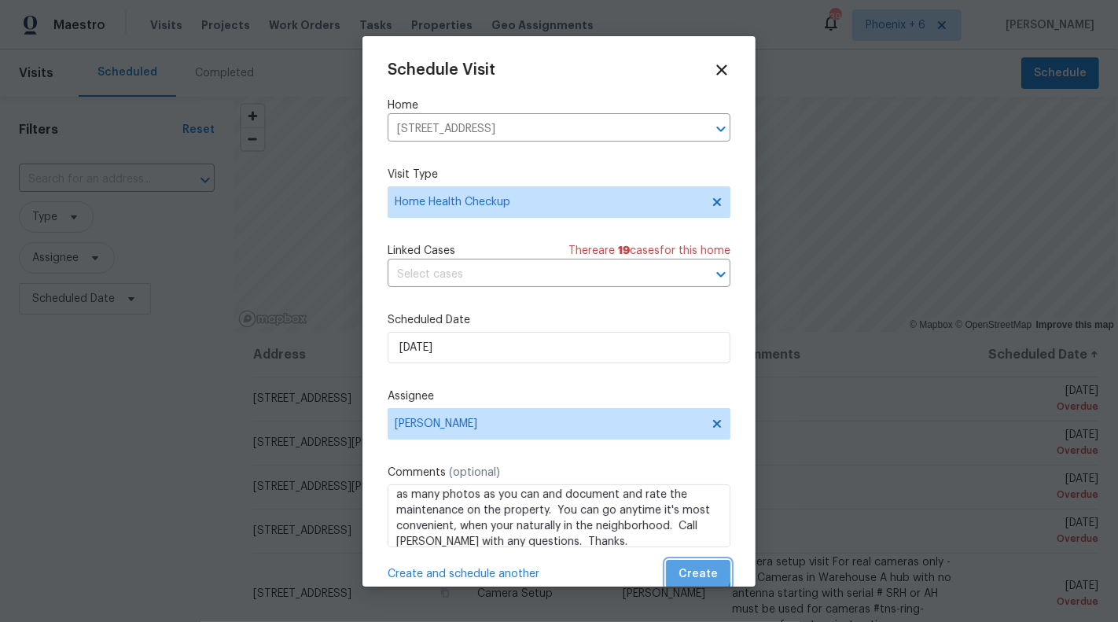
click at [687, 568] on span "Create" at bounding box center [697, 574] width 39 height 20
